Goal: Information Seeking & Learning: Find contact information

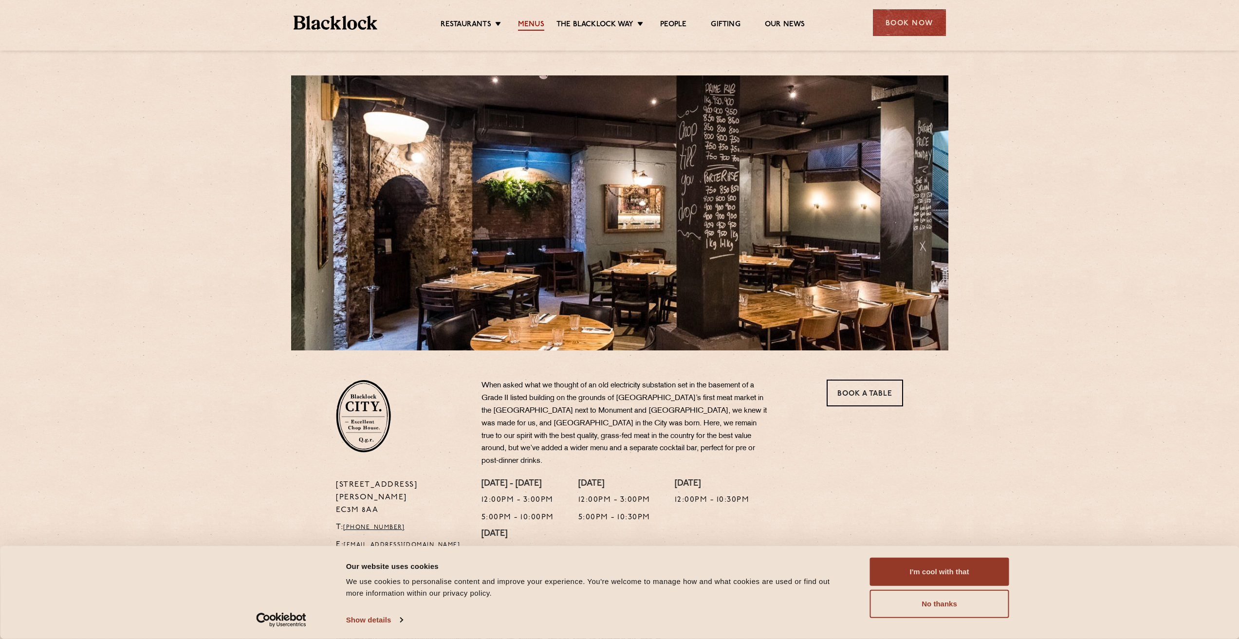
click at [532, 20] on link "Menus" at bounding box center [531, 25] width 26 height 11
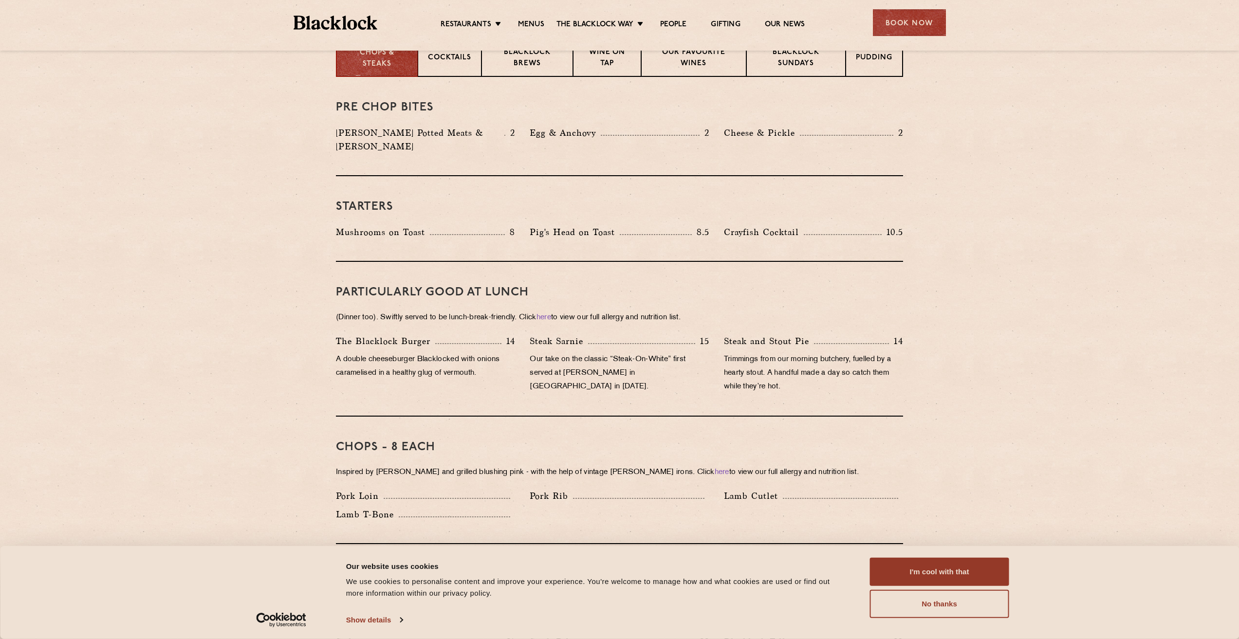
scroll to position [438, 0]
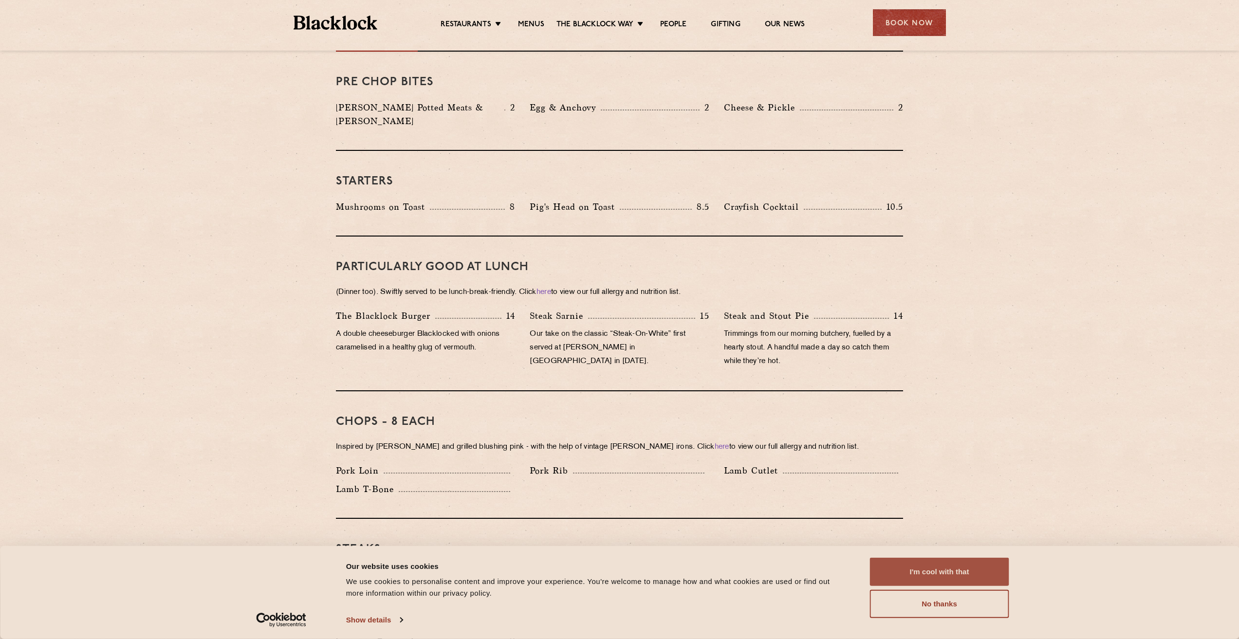
click at [927, 578] on button "I'm cool with that" at bounding box center [939, 572] width 139 height 28
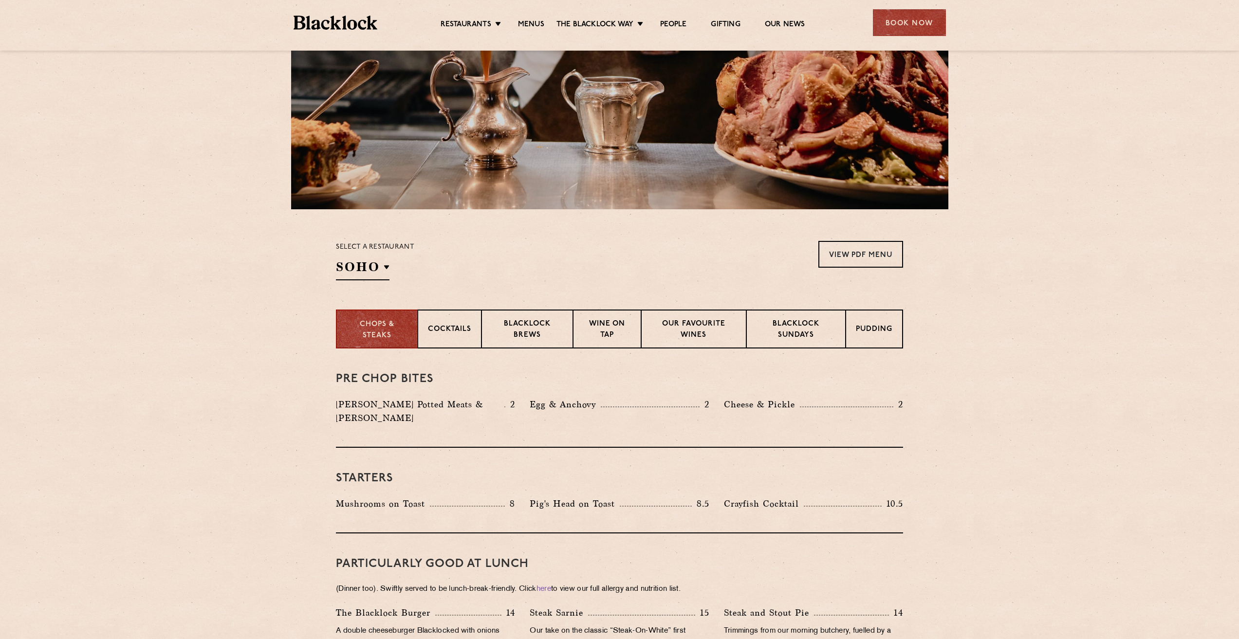
scroll to position [0, 0]
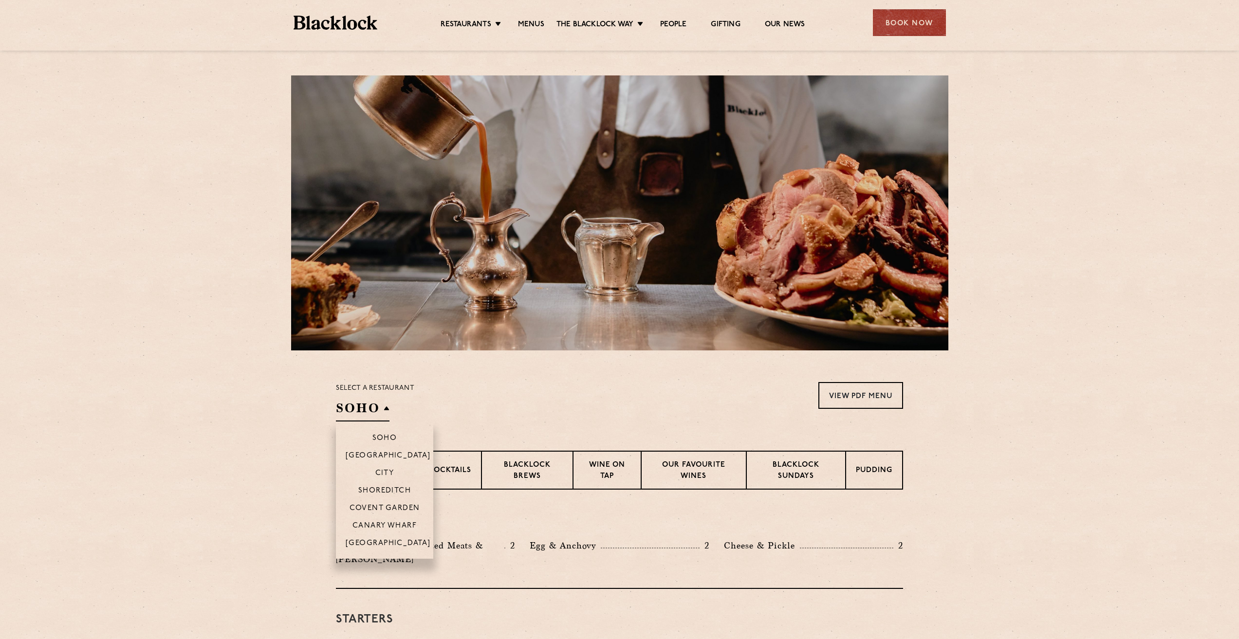
click at [388, 414] on h2 "SOHO" at bounding box center [363, 411] width 54 height 22
click at [593, 410] on div "Select a restaurant [GEOGRAPHIC_DATA] [GEOGRAPHIC_DATA] [GEOGRAPHIC_DATA] [GEOG…" at bounding box center [619, 401] width 567 height 39
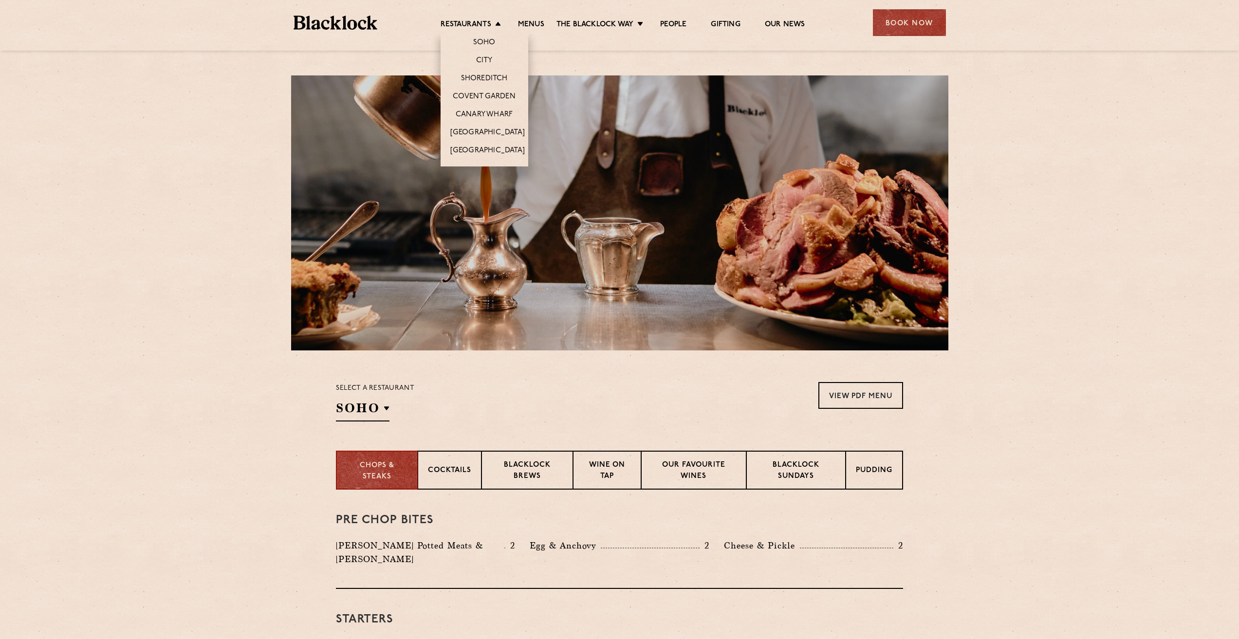
click at [485, 37] on li "Soho" at bounding box center [485, 41] width 88 height 20
click at [485, 40] on link "Soho" at bounding box center [484, 43] width 22 height 11
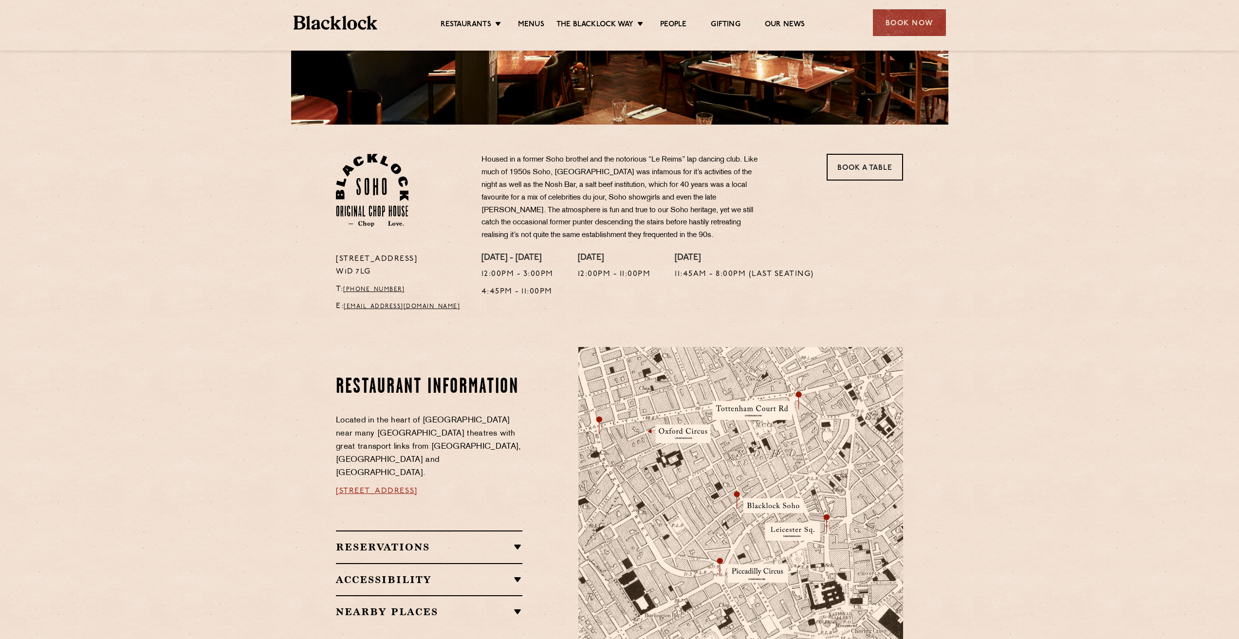
scroll to position [243, 0]
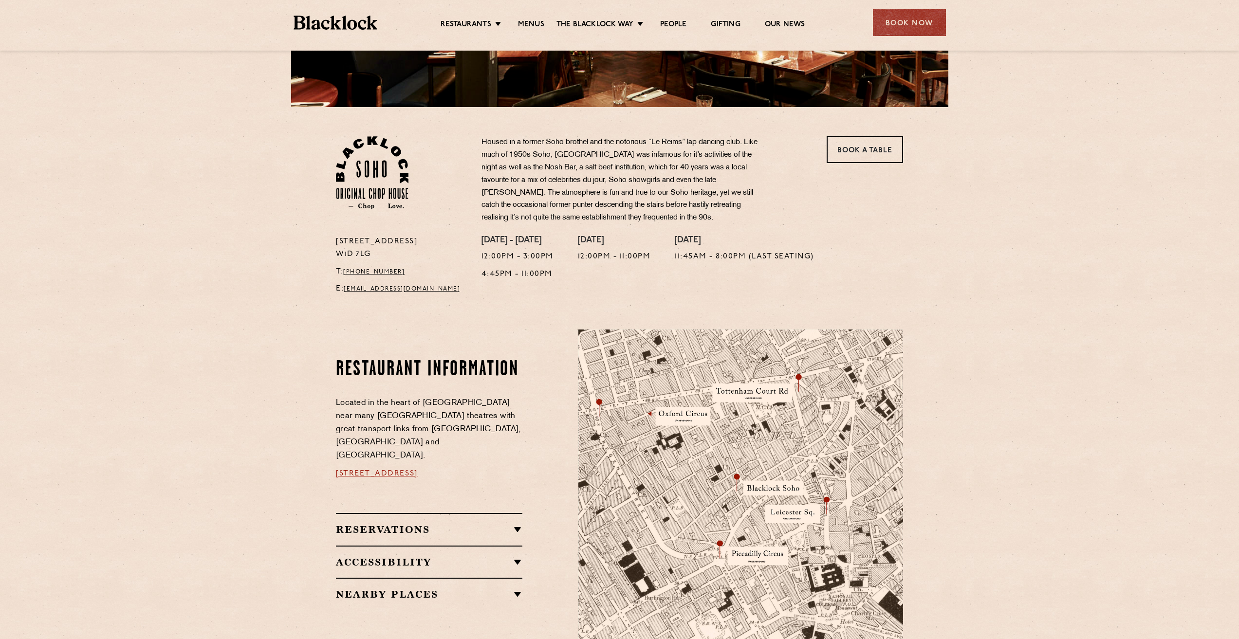
click at [349, 240] on p "24 Great Windmill Street W1D 7LG" at bounding box center [401, 248] width 131 height 25
drag, startPoint x: 336, startPoint y: 238, endPoint x: 448, endPoint y: 242, distance: 112.1
click at [448, 242] on p "24 Great Windmill Street W1D 7LG" at bounding box center [401, 248] width 131 height 25
copy p "24 Great Windmill Street"
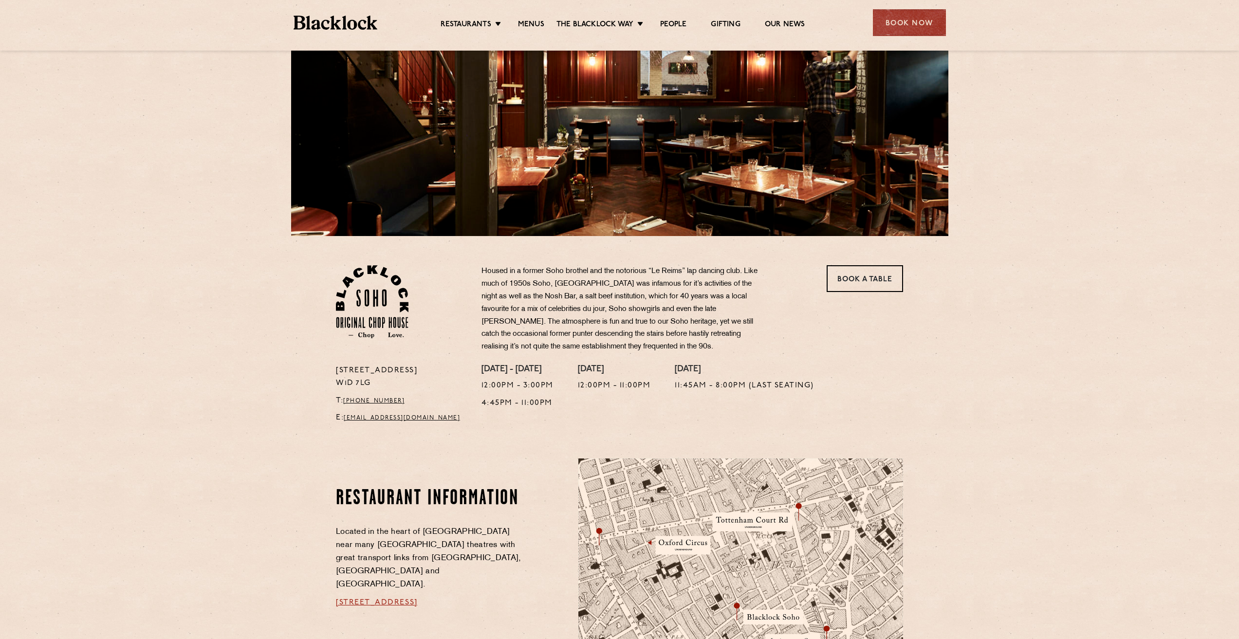
scroll to position [97, 0]
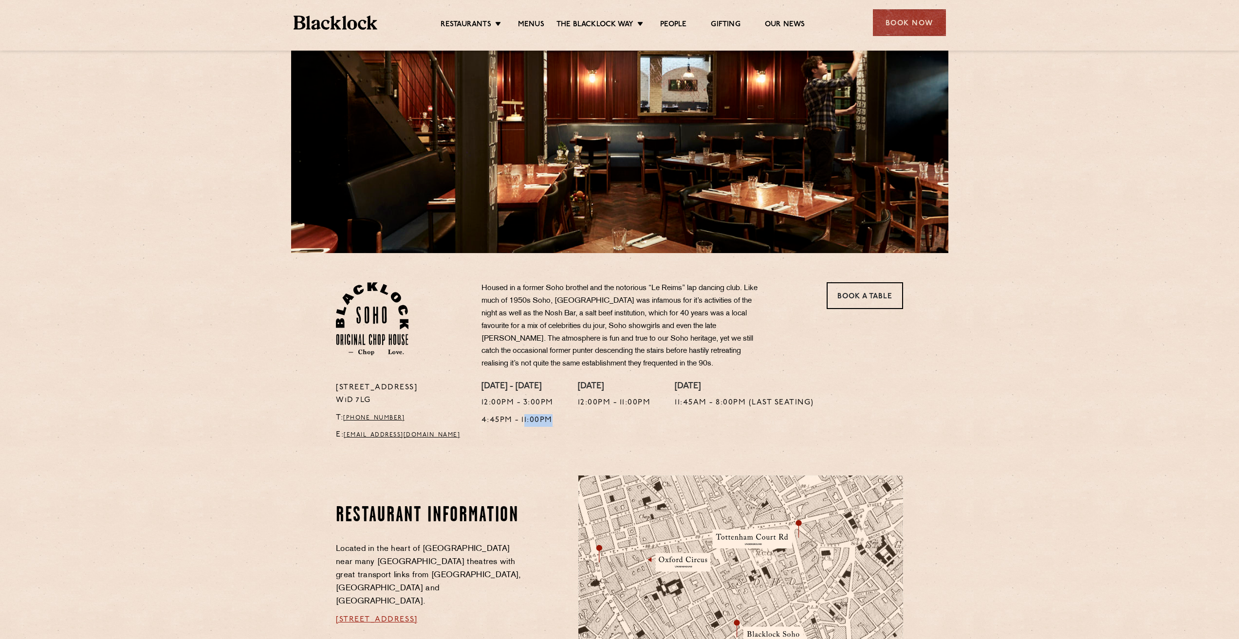
drag, startPoint x: 525, startPoint y: 417, endPoint x: 559, endPoint y: 425, distance: 34.6
click at [559, 425] on div "Monday - Friday 12:00pm - 3:00pm 4:45pm - 11:00pm Saturday 12:00pm - 11:00pm Su…" at bounding box center [692, 414] width 436 height 65
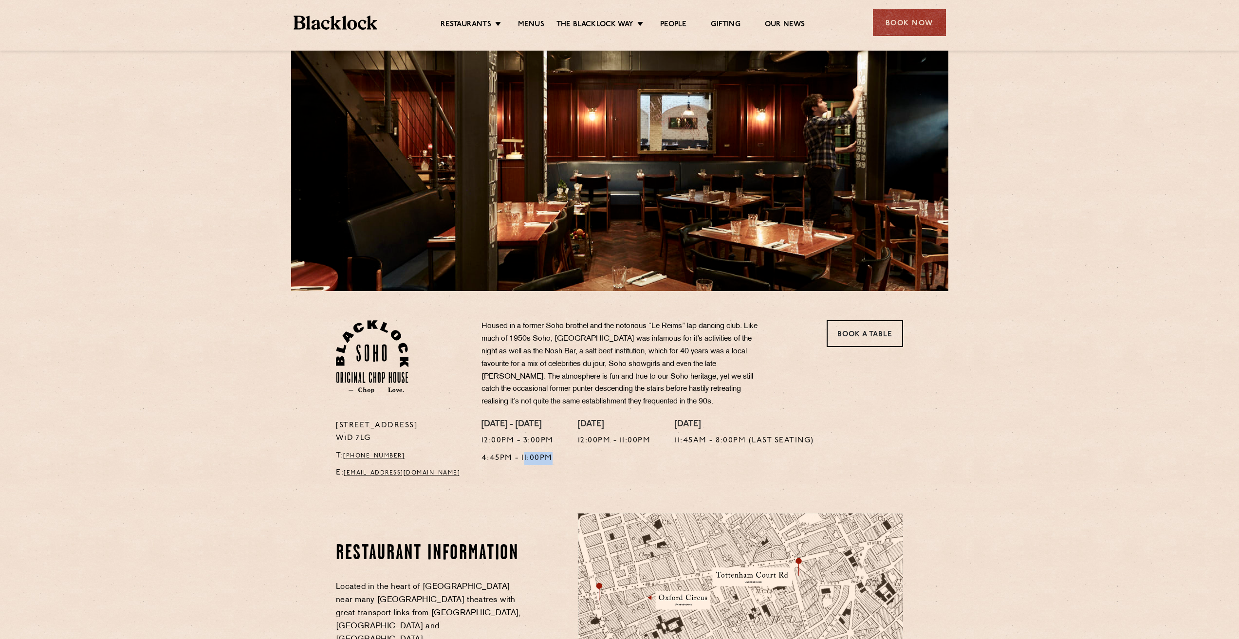
scroll to position [0, 0]
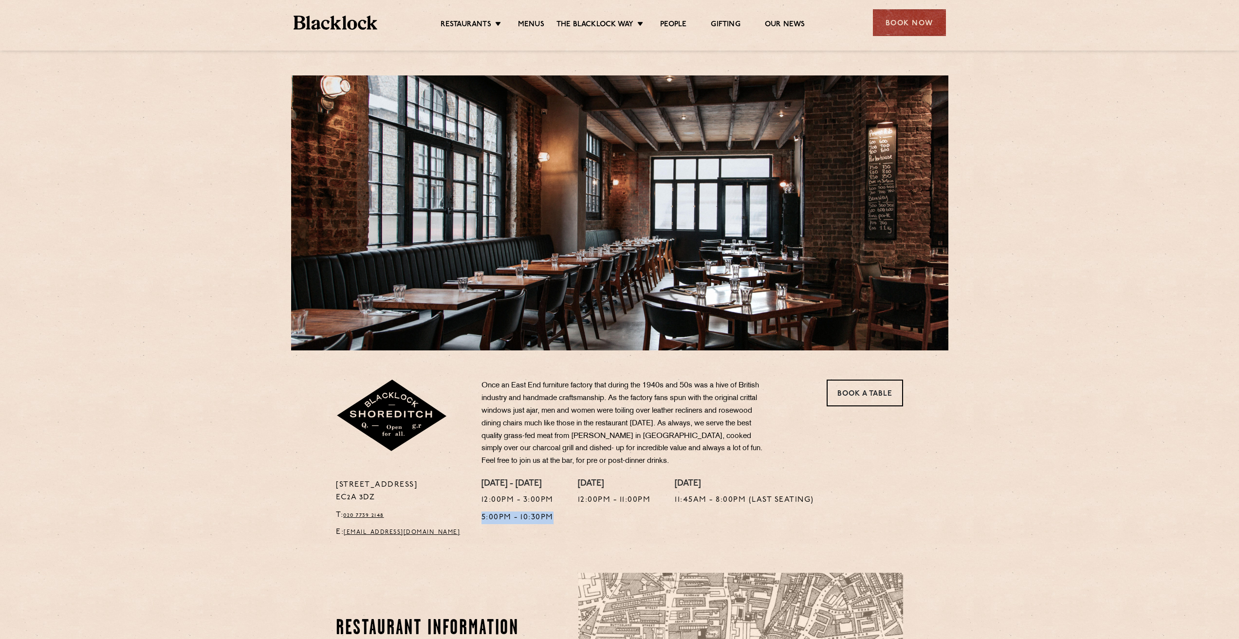
drag, startPoint x: 560, startPoint y: 517, endPoint x: 481, endPoint y: 517, distance: 79.8
click at [481, 517] on div "Monday - Friday 12:00pm - 3:00pm 5:00pm - 10:30pm Saturday 12:00pm - 11:00pm Su…" at bounding box center [692, 511] width 436 height 65
